Goal: Complete application form: Complete application form

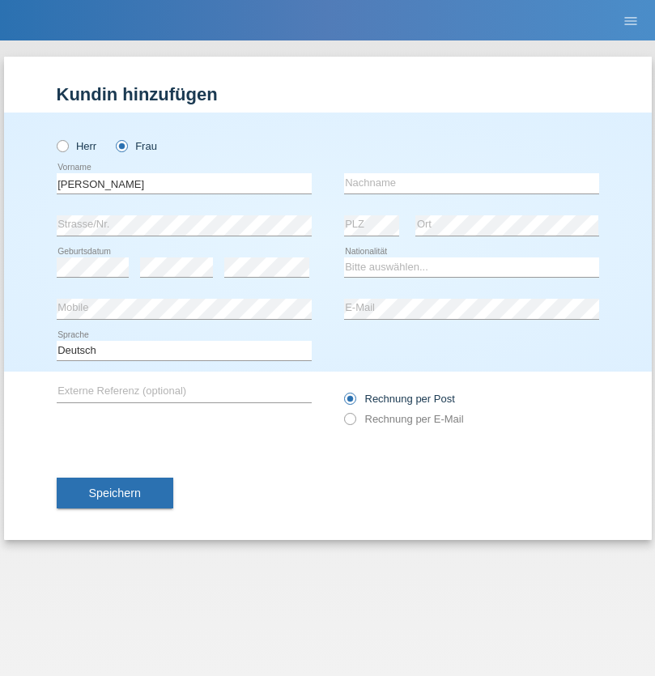
type input "[PERSON_NAME]"
click at [471, 183] on input "text" at bounding box center [471, 183] width 255 height 20
type input "Perez"
select select "CH"
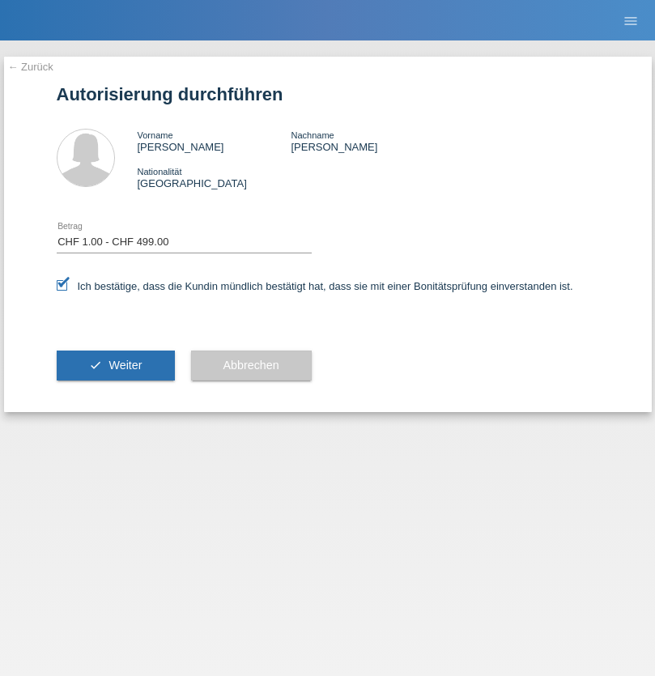
select select "1"
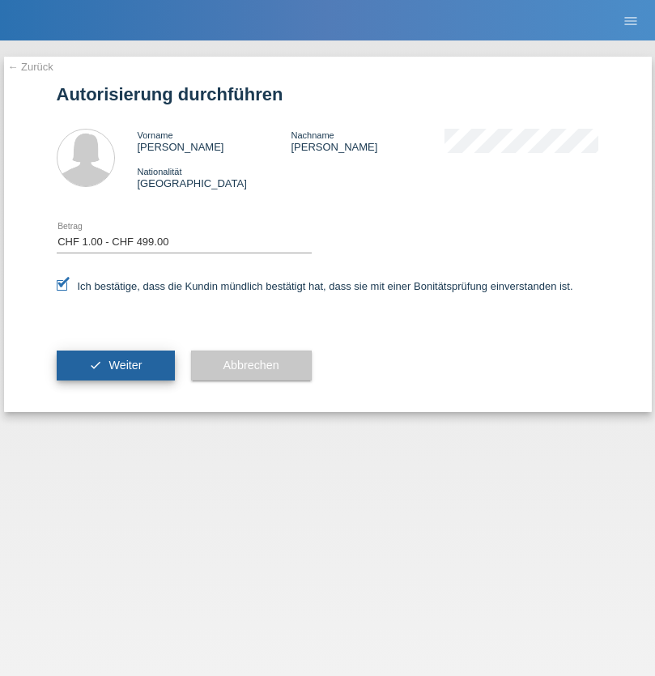
click at [115, 365] on span "Weiter" at bounding box center [124, 365] width 33 height 13
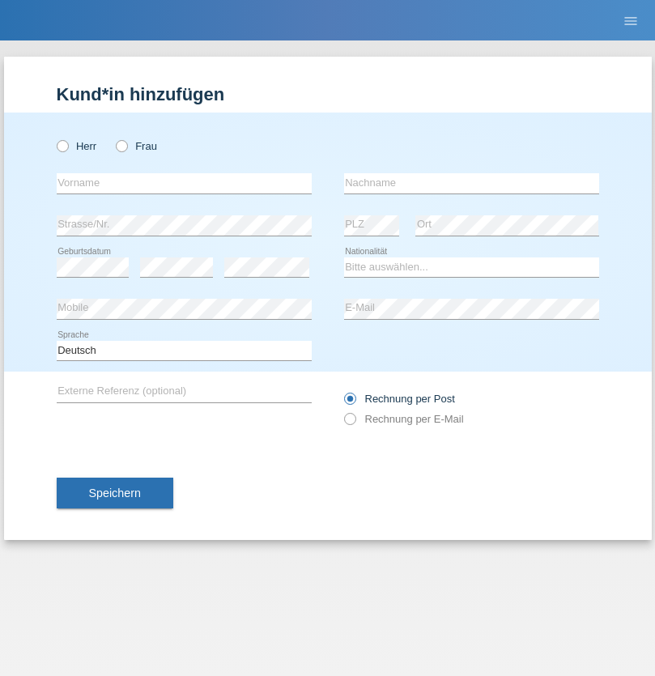
radio input "true"
click at [184, 183] on input "text" at bounding box center [184, 183] width 255 height 20
type input "[PERSON_NAME]"
click at [471, 183] on input "text" at bounding box center [471, 183] width 255 height 20
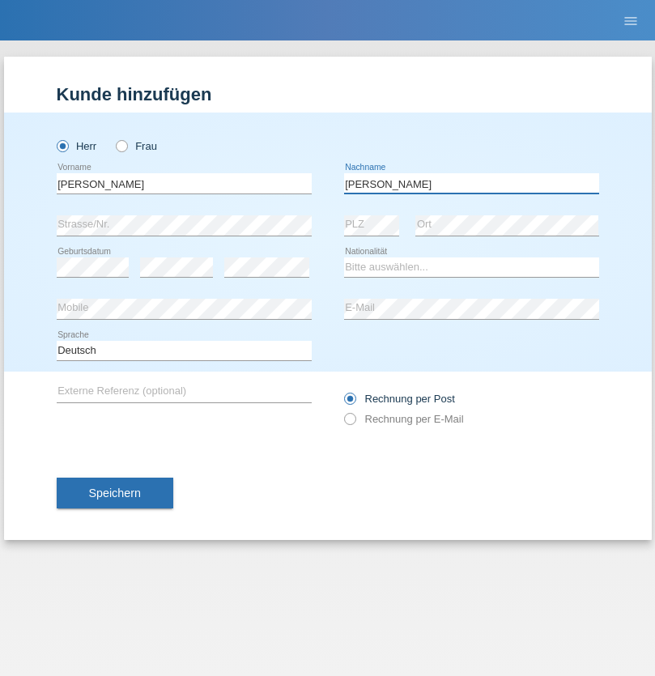
type input "[PERSON_NAME]"
select select "CH"
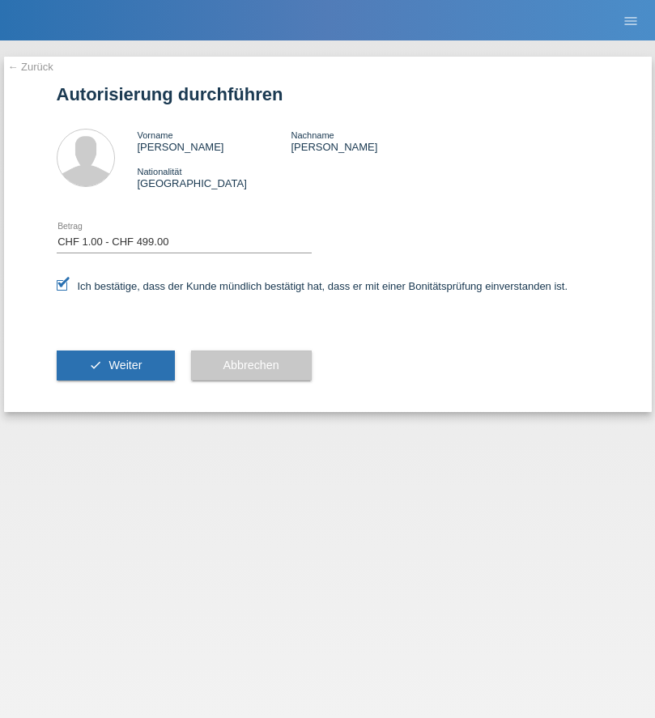
select select "1"
click at [115, 365] on span "Weiter" at bounding box center [124, 365] width 33 height 13
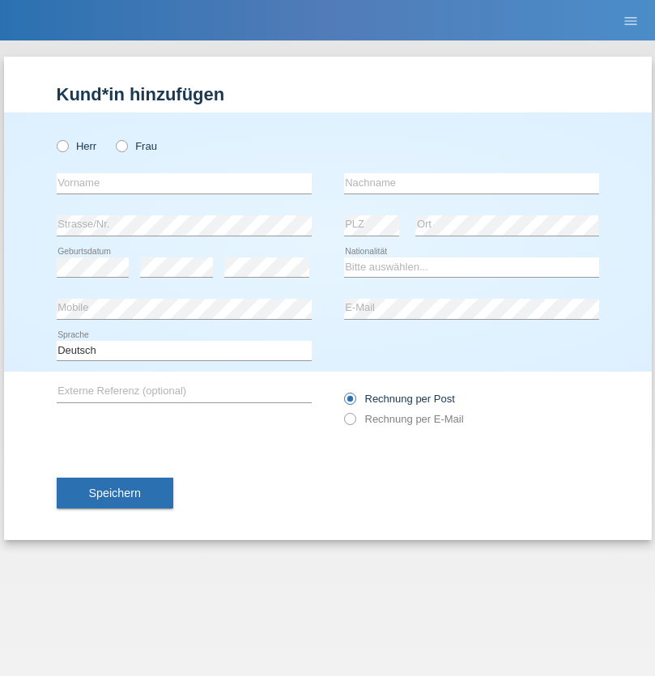
radio input "true"
click at [184, 183] on input "text" at bounding box center [184, 183] width 255 height 20
type input "Sayah"
click at [471, 183] on input "text" at bounding box center [471, 183] width 255 height 20
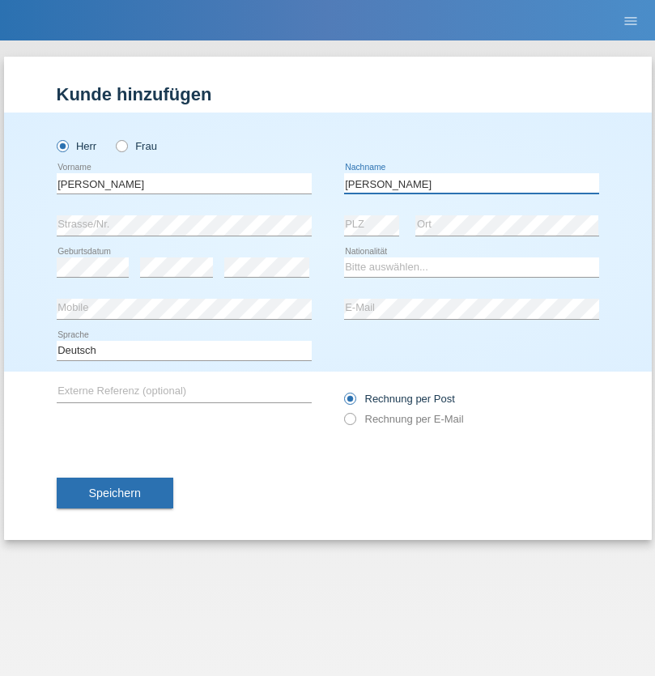
type input "Ahmed"
select select "CH"
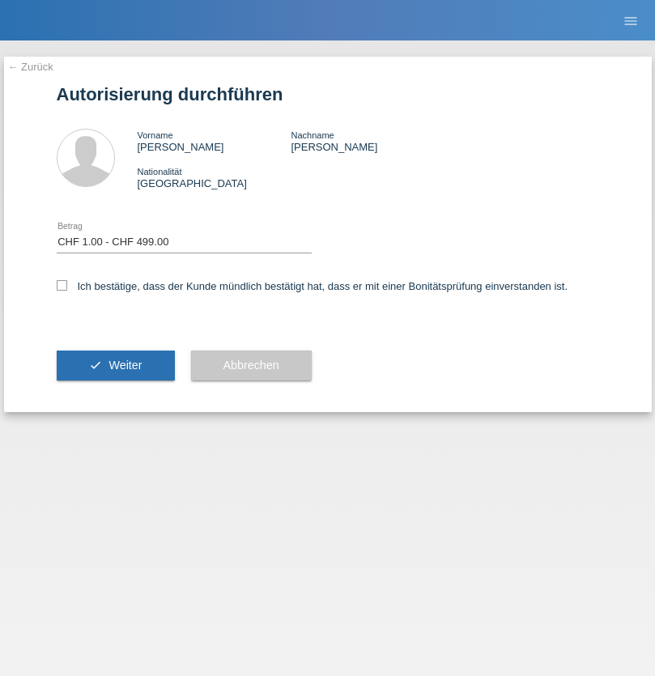
select select "1"
checkbox input "true"
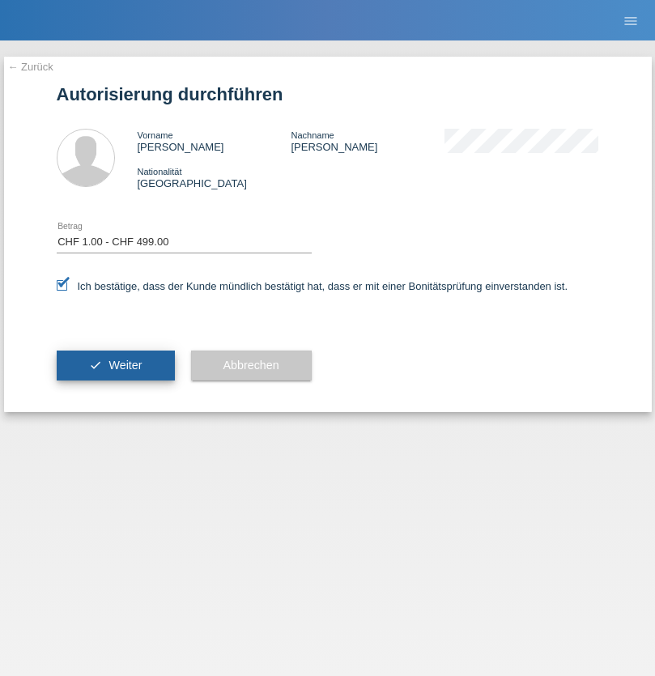
click at [115, 365] on span "Weiter" at bounding box center [124, 365] width 33 height 13
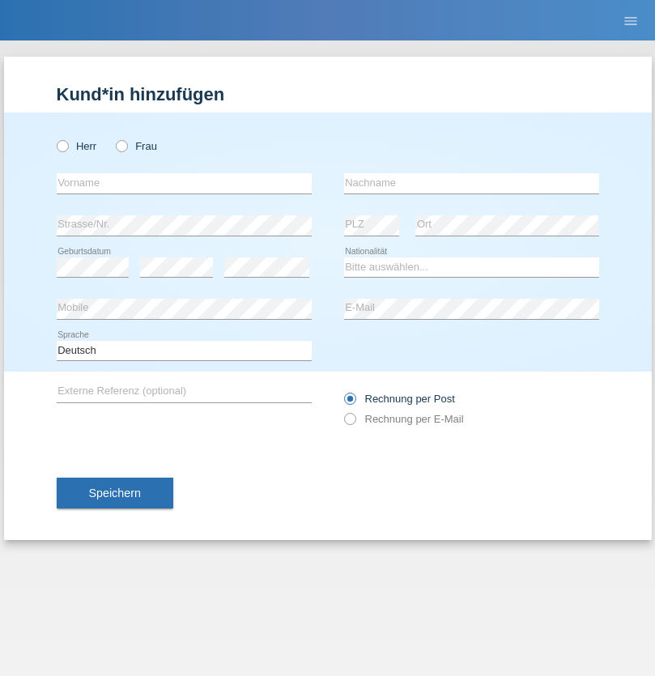
radio input "true"
click at [184, 183] on input "text" at bounding box center [184, 183] width 255 height 20
type input "Leonhard"
click at [471, 183] on input "text" at bounding box center [471, 183] width 255 height 20
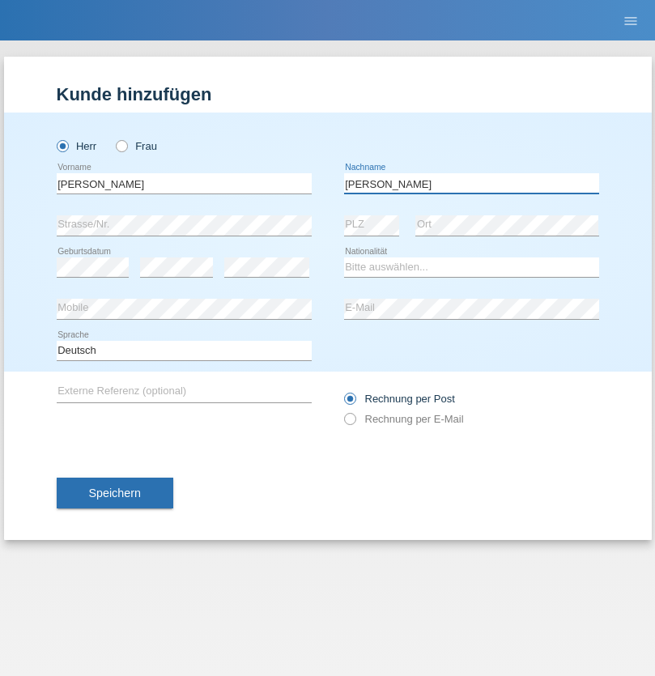
type input "Diana"
select select "CH"
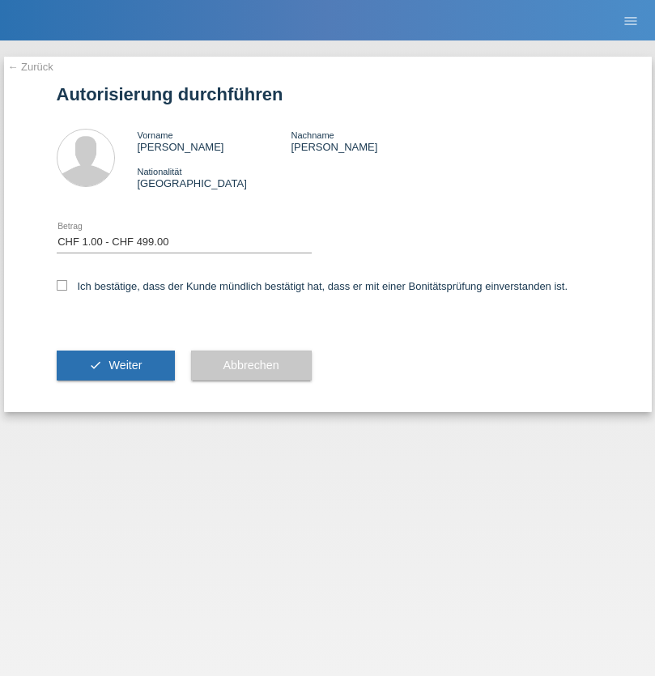
select select "1"
checkbox input "true"
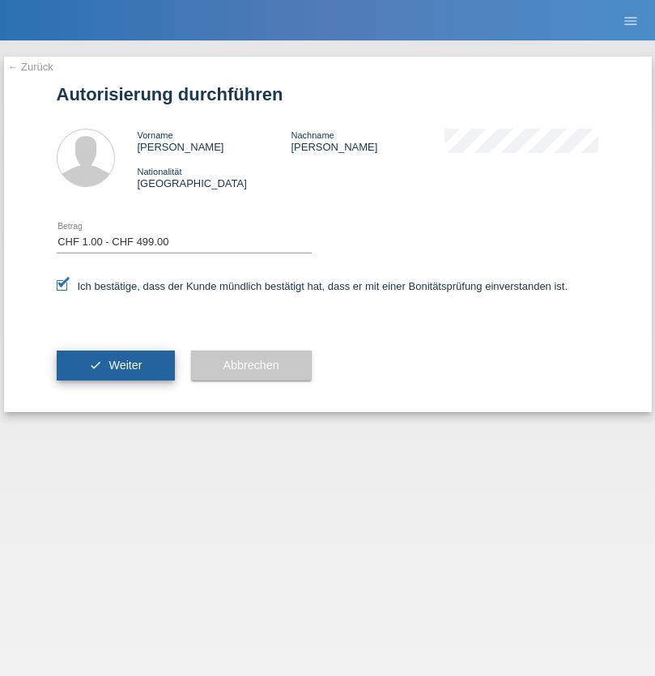
click at [115, 365] on span "Weiter" at bounding box center [124, 365] width 33 height 13
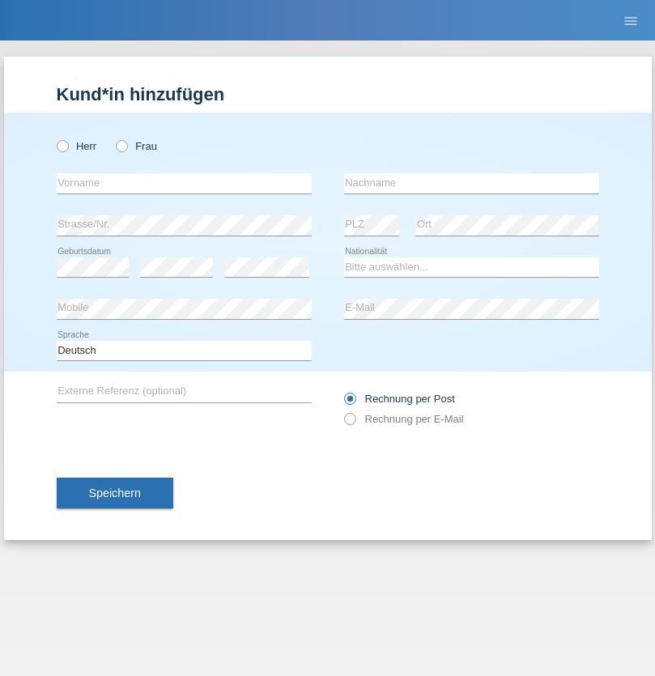
radio input "true"
click at [184, 183] on input "text" at bounding box center [184, 183] width 255 height 20
type input "[PERSON_NAME]"
click at [471, 183] on input "text" at bounding box center [471, 183] width 255 height 20
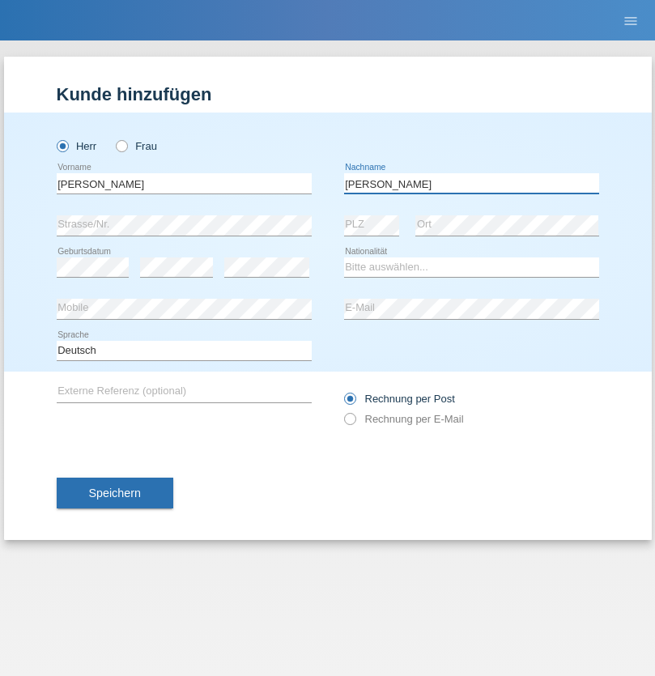
type input "[PERSON_NAME]"
select select "CH"
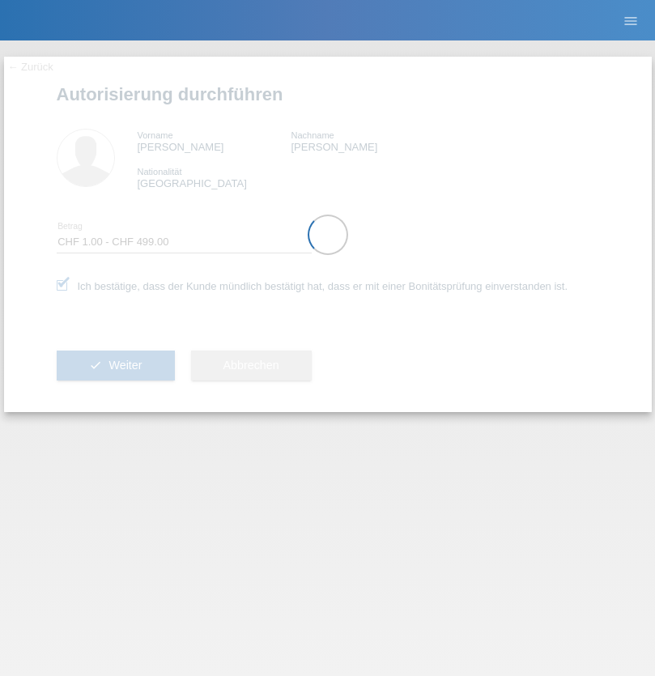
select select "1"
